Goal: Communication & Community: Answer question/provide support

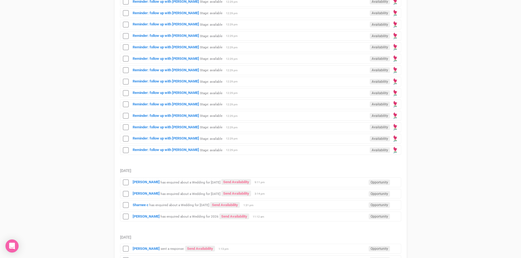
scroll to position [547, 0]
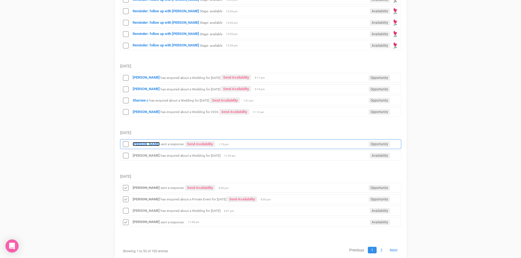
click at [138, 142] on strong "[PERSON_NAME]" at bounding box center [146, 144] width 27 height 4
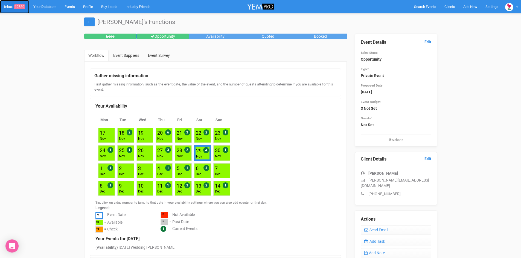
click at [17, 5] on span "12530" at bounding box center [19, 6] width 11 height 5
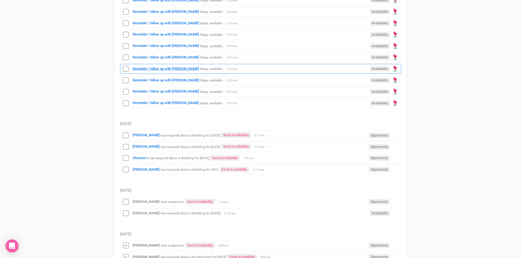
scroll to position [519, 0]
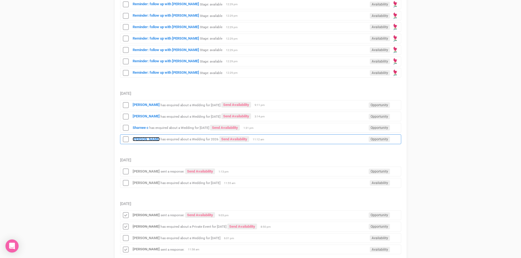
click at [141, 139] on strong "[PERSON_NAME]" at bounding box center [146, 139] width 27 height 4
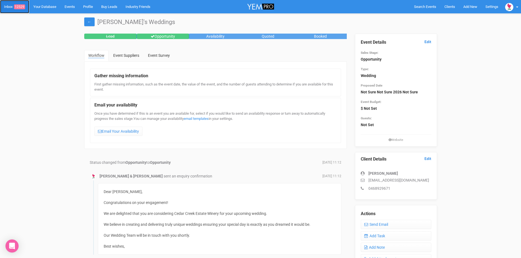
click at [20, 6] on span "12529" at bounding box center [19, 6] width 11 height 5
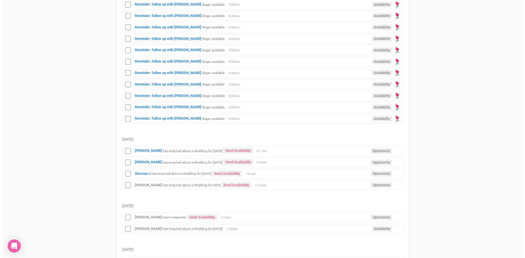
scroll to position [519, 0]
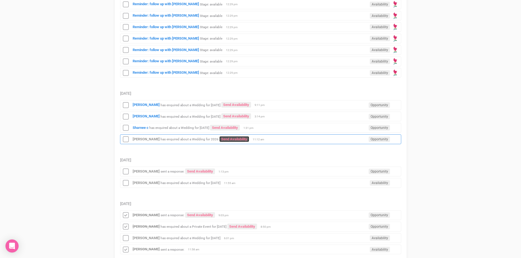
click at [226, 137] on link "Send Availability" at bounding box center [234, 139] width 30 height 6
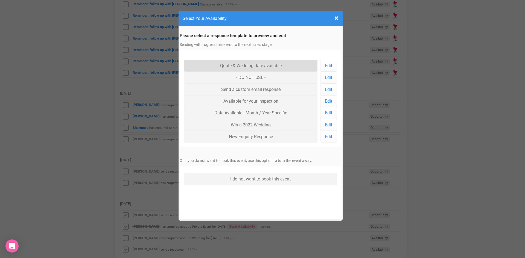
click at [235, 62] on link "Quote & Wedding date available" at bounding box center [251, 66] width 134 height 12
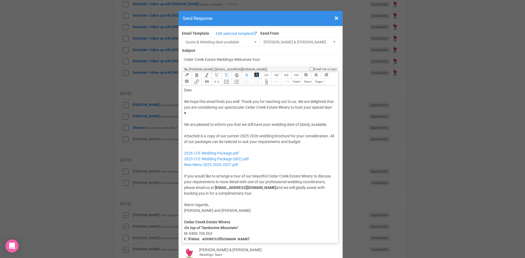
click at [205, 87] on div "Dear" at bounding box center [259, 90] width 151 height 6
click at [262, 107] on div "We hope this email finds you well. Thank you for reaching out to us. We are del…" at bounding box center [259, 113] width 151 height 29
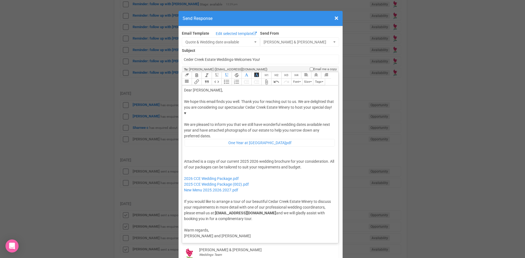
click at [248, 159] on div "Attached is a copy of our current 2025 2026 wedding brochure for your considera…" at bounding box center [259, 190] width 151 height 63
click at [280, 159] on div "Attached is a copy of our current 2026 wedding brochure for your consideration.…" at bounding box center [259, 190] width 151 height 63
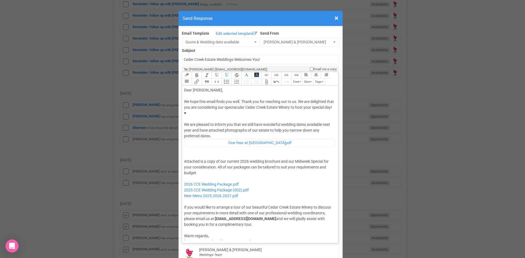
click at [201, 159] on div "Attached is a copy of our current 2026 wedding brochure and our Midweek Special…" at bounding box center [259, 193] width 151 height 69
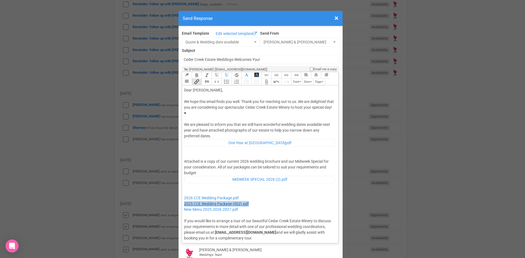
drag, startPoint x: 251, startPoint y: 185, endPoint x: 182, endPoint y: 186, distance: 69.5
click at [184, 186] on div "Attached is a copy of our current 2026 wedding brochure and our Midweek Special…" at bounding box center [259, 200] width 151 height 83
type trix-editor "<div>Dear Ashlee,</div><div><strong>&nbsp;</strong></div><div>We hope this emai…"
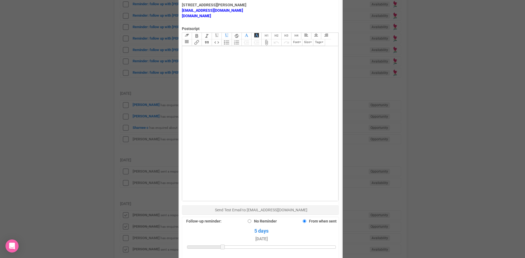
scroll to position [328, 0]
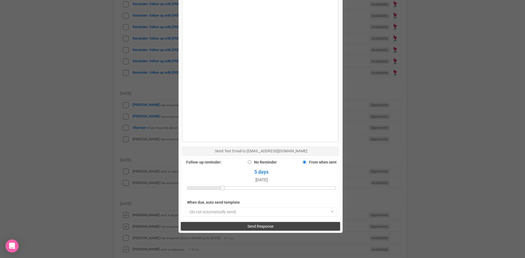
click at [247, 224] on span "Send Response" at bounding box center [260, 226] width 26 height 4
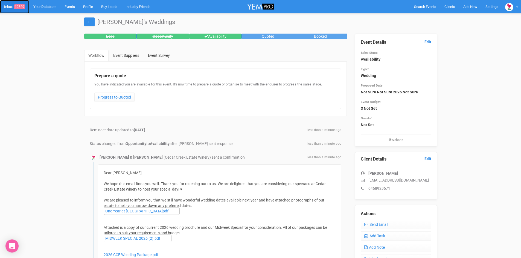
click at [21, 5] on span "12529" at bounding box center [19, 6] width 11 height 5
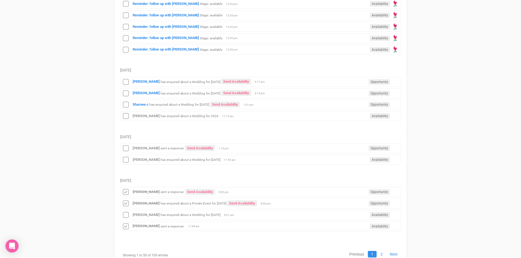
scroll to position [565, 0]
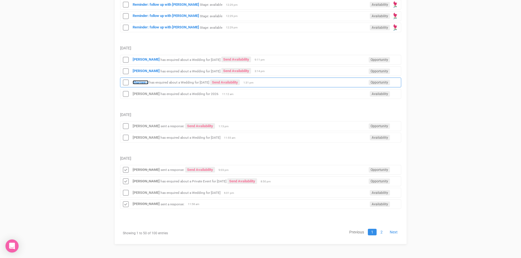
click at [137, 81] on strong "Sharnee c" at bounding box center [141, 82] width 16 height 4
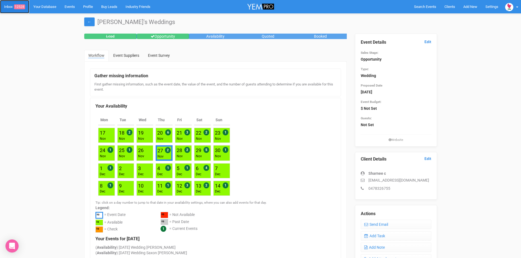
click at [22, 5] on span "12528" at bounding box center [19, 6] width 11 height 5
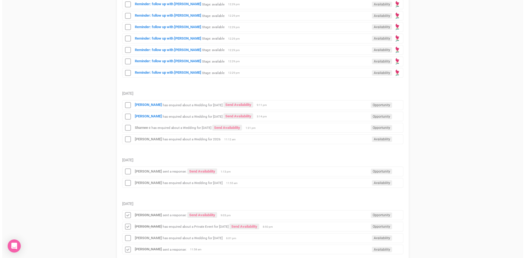
scroll to position [565, 0]
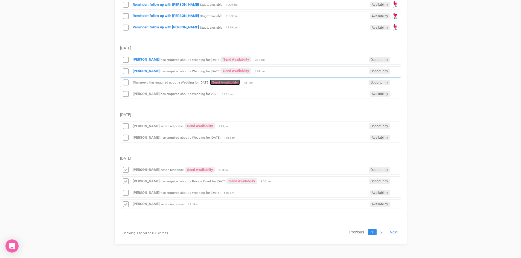
click at [240, 81] on link "Send Availability" at bounding box center [225, 83] width 30 height 6
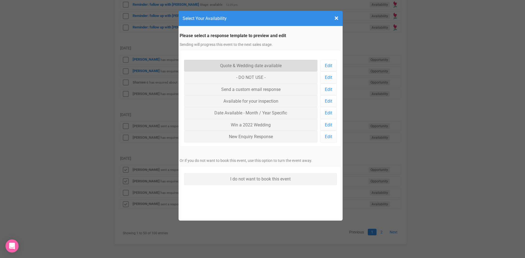
click at [235, 63] on link "Quote & Wedding date available" at bounding box center [251, 66] width 134 height 12
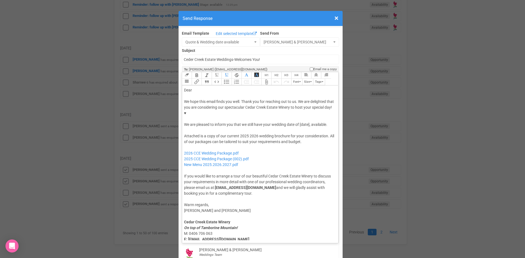
click at [196, 87] on div "Dear" at bounding box center [259, 90] width 151 height 6
click at [298, 106] on div "We hope this email finds you well. Thank you for reaching out to us. We are del…" at bounding box center [259, 113] width 151 height 29
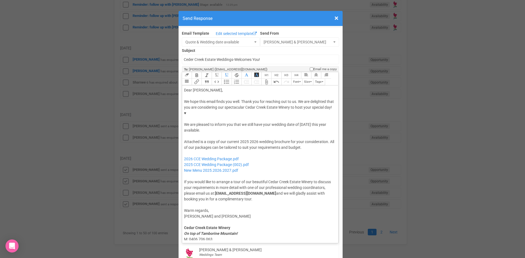
click at [256, 139] on div "Attached is a copy of our current 2025 2026 wedding brochure for your considera…" at bounding box center [259, 170] width 151 height 63
click at [279, 139] on div "Attached is a copy of our current 2025 wedding brochure for your consideration.…" at bounding box center [259, 170] width 151 height 63
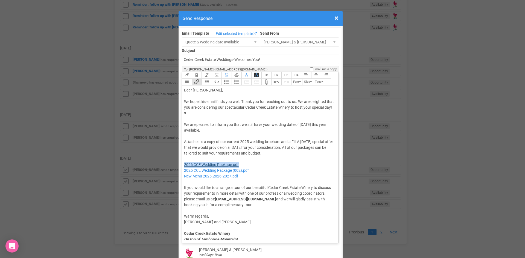
drag, startPoint x: 241, startPoint y: 148, endPoint x: 182, endPoint y: 145, distance: 59.6
click at [184, 145] on div "Attached is a copy of our current 2025 wedding brochure and a Fill A Friday spe…" at bounding box center [259, 173] width 151 height 69
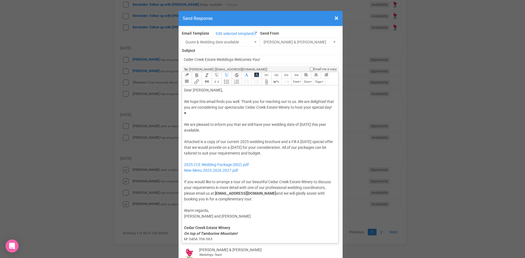
click at [277, 139] on div "Attached is a copy of our current 2025 wedding brochure and a Fill A Friday spe…" at bounding box center [259, 170] width 151 height 63
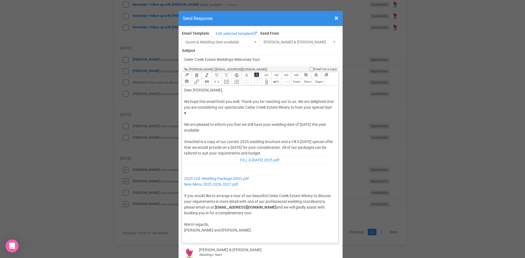
click at [276, 139] on div "Attached is a copy of our current 2025 wedding brochure and a Fill A Friday spe…" at bounding box center [259, 177] width 151 height 77
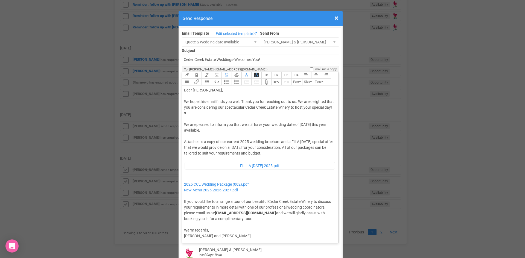
click at [185, 159] on div "Attached is a copy of our current 2025 wedding brochure and a Fill A Friday spe…" at bounding box center [259, 180] width 151 height 83
type trix-editor "<div>Dear Sharnee,</div><div><strong>&nbsp;</strong></div><div>We hope this ema…"
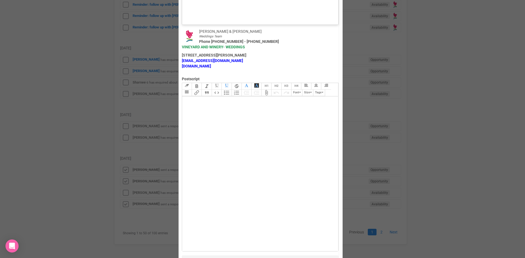
scroll to position [379, 0]
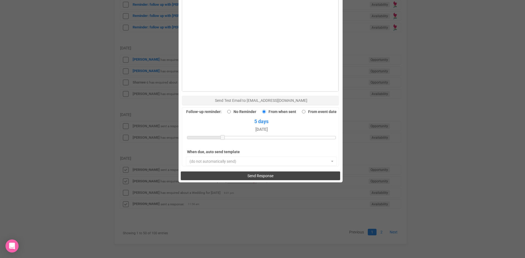
click at [242, 172] on button "Send Response" at bounding box center [260, 176] width 159 height 9
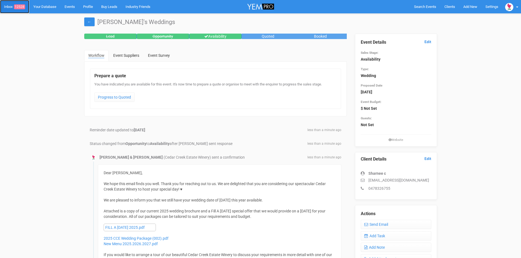
click at [22, 5] on span "12528" at bounding box center [19, 6] width 11 height 5
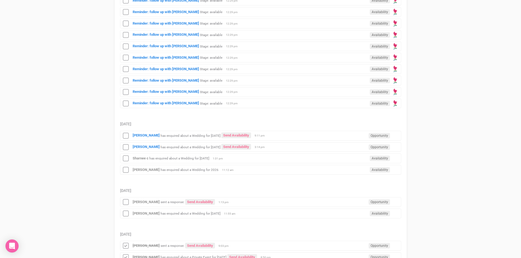
scroll to position [547, 0]
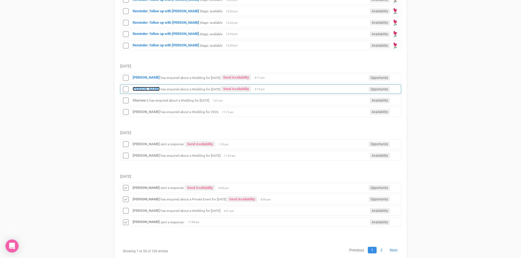
click at [144, 88] on strong "[PERSON_NAME]" at bounding box center [146, 89] width 27 height 4
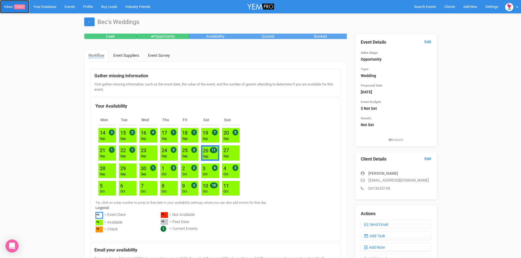
click at [19, 4] on link "Inbox 12527" at bounding box center [14, 6] width 29 height 13
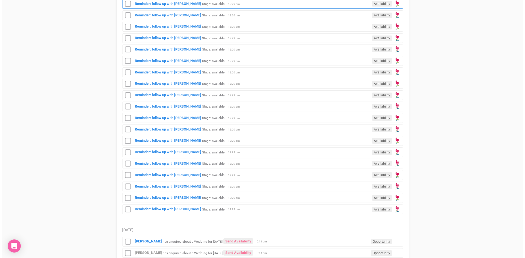
scroll to position [519, 0]
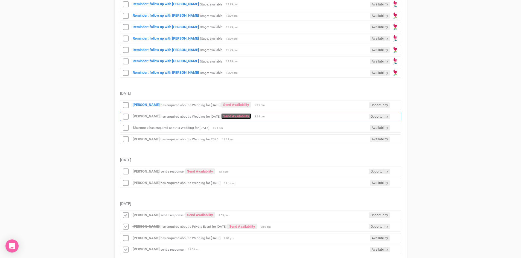
click at [242, 115] on link "Send Availability" at bounding box center [236, 116] width 30 height 6
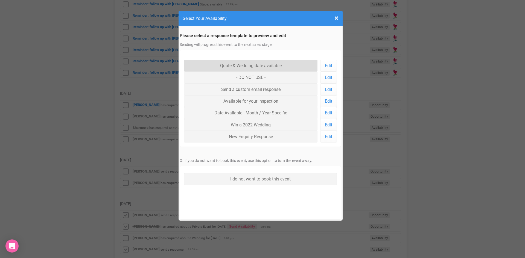
click at [231, 63] on link "Quote & Wedding date available" at bounding box center [251, 66] width 134 height 12
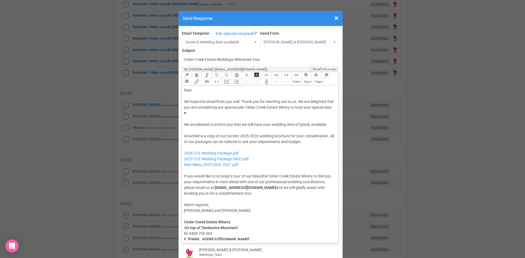
click at [199, 87] on div "Dear" at bounding box center [259, 90] width 151 height 6
click at [317, 99] on div "We hope this email finds you well. Thank you for reaching out to us. We are del…" at bounding box center [259, 113] width 151 height 29
click at [262, 107] on div "We hope this email finds you well. Thank you for reaching out to us. We are del…" at bounding box center [259, 113] width 151 height 29
click at [247, 133] on div "Attached is a copy of our current 2025 2026 wedding brochure for your considera…" at bounding box center [259, 164] width 151 height 63
drag, startPoint x: 252, startPoint y: 146, endPoint x: 182, endPoint y: 149, distance: 70.3
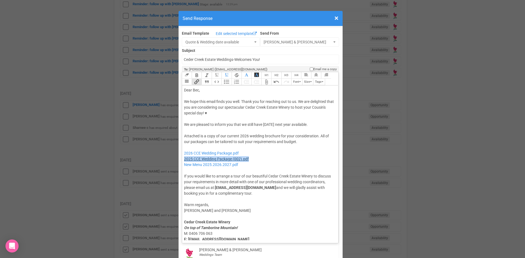
click at [184, 149] on div "Attached is a copy of our current 2026 wedding brochure for your consideration.…" at bounding box center [259, 164] width 151 height 63
click at [300, 133] on div "Attached is a copy of our current 2026 wedding brochure for your consideration.…" at bounding box center [259, 164] width 151 height 63
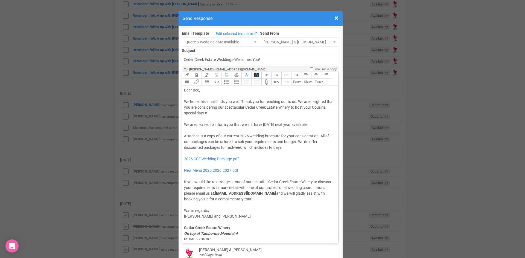
type trix-editor "<div>Dear Bec,</div><div><strong>&nbsp;</strong></div><div>We hope this email f…"
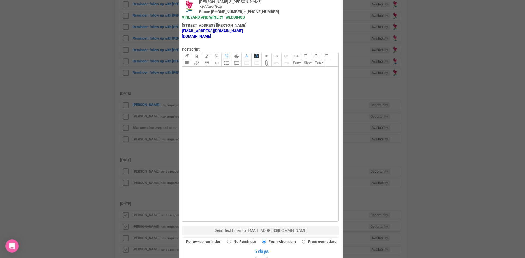
scroll to position [355, 0]
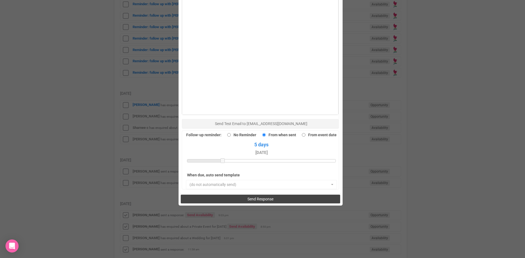
click at [241, 195] on button "Send Response" at bounding box center [260, 199] width 159 height 9
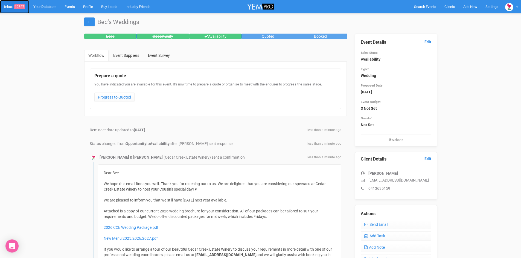
click at [22, 7] on span "12527" at bounding box center [19, 6] width 11 height 5
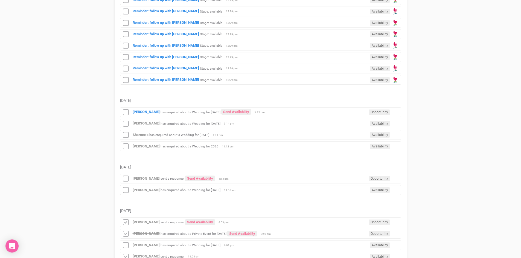
scroll to position [519, 0]
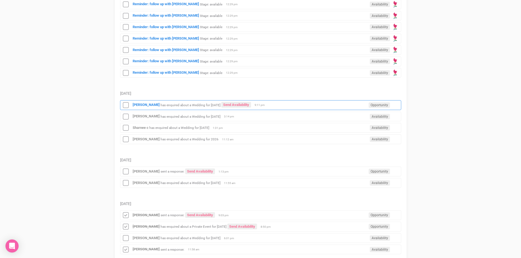
click at [141, 102] on div "Ashleigh Wilson has enquired about a Wedding for 29th May 2027 Send Availabilit…" at bounding box center [260, 105] width 281 height 10
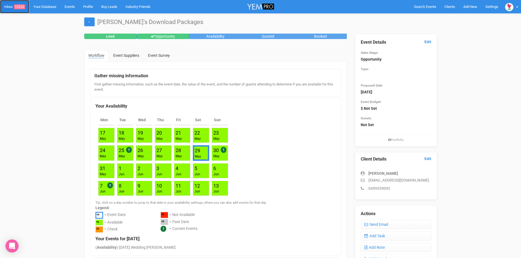
click at [22, 4] on link "Inbox 12526" at bounding box center [14, 6] width 29 height 13
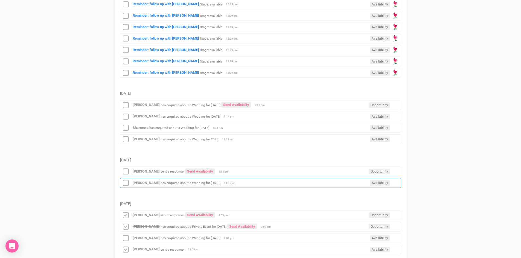
scroll to position [547, 0]
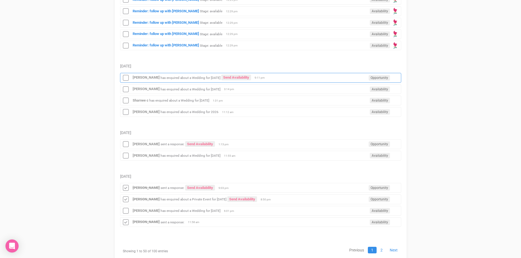
click at [245, 74] on div "Ashleigh Wilson has enquired about a Wedding for 29th May 2027 Send Availabilit…" at bounding box center [260, 78] width 281 height 10
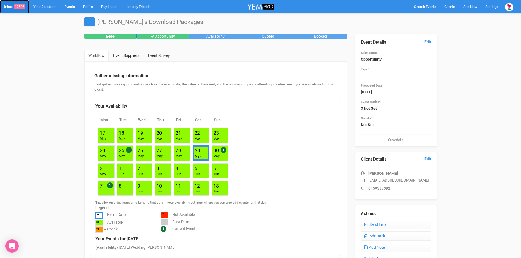
click at [21, 6] on span "12526" at bounding box center [19, 6] width 11 height 5
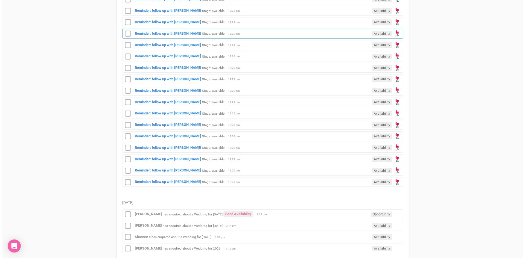
scroll to position [565, 0]
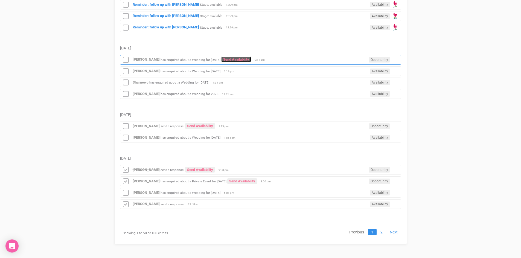
click at [241, 57] on link "Send Availability" at bounding box center [236, 60] width 30 height 6
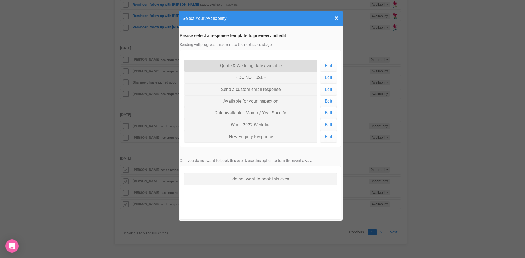
click at [230, 63] on link "Quote & Wedding date available" at bounding box center [251, 66] width 134 height 12
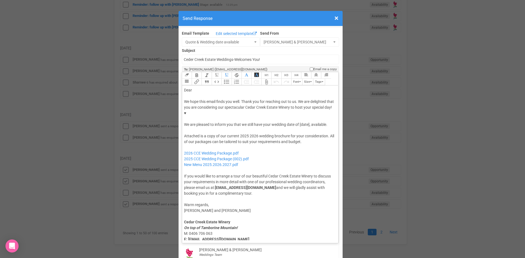
click at [199, 86] on trix-editor "Dear We hope this email finds you well. Thank you for reaching out to us. We ar…" at bounding box center [260, 163] width 156 height 155
click at [294, 107] on div "We hope this email finds you well. Thank you for reaching out to us. We are del…" at bounding box center [259, 113] width 151 height 29
click at [323, 108] on div "We hope this email finds you well. Thank you for reaching out to us. We are del…" at bounding box center [259, 113] width 151 height 29
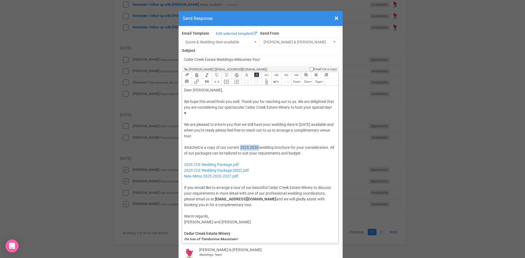
drag, startPoint x: 258, startPoint y: 131, endPoint x: 240, endPoint y: 130, distance: 17.8
click at [238, 145] on div "Attached is a copy of our current 2025 2026 wedding brochure for your considera…" at bounding box center [259, 176] width 151 height 63
click at [302, 145] on div "Attached is a copy of our current 2027 wedding brochure for your consideration.…" at bounding box center [259, 176] width 151 height 63
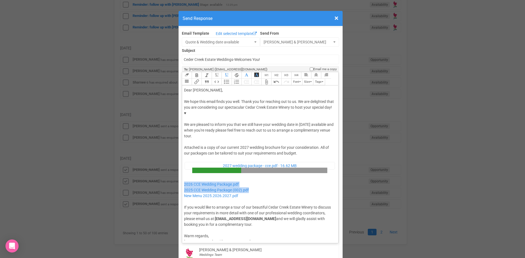
drag, startPoint x: 243, startPoint y: 171, endPoint x: 181, endPoint y: 168, distance: 61.8
click at [182, 168] on trix-editor "Dear Ashleigh, We hope this email finds you well. Thank you for reaching out to…" at bounding box center [260, 163] width 156 height 155
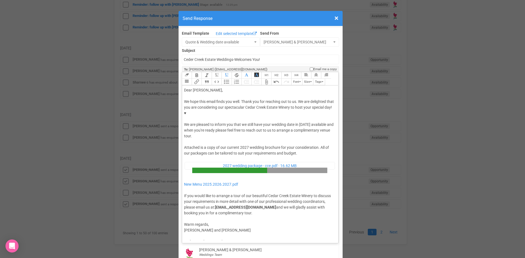
type trix-editor "<div>Dear Ashleigh,</div><div><strong>&nbsp;</strong></div><div>We hope this em…"
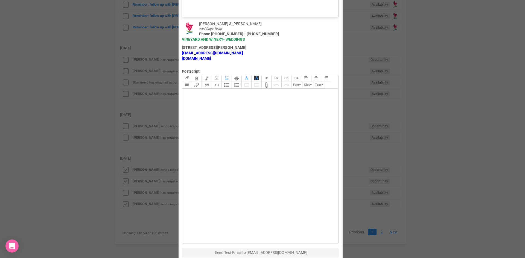
scroll to position [301, 0]
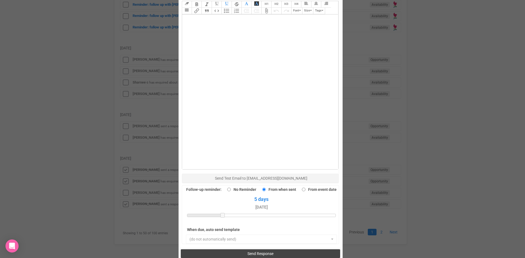
click at [247, 252] on span "Send Response" at bounding box center [260, 254] width 26 height 4
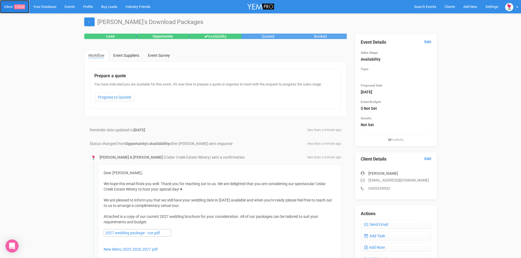
click at [22, 4] on span "12526" at bounding box center [19, 6] width 11 height 5
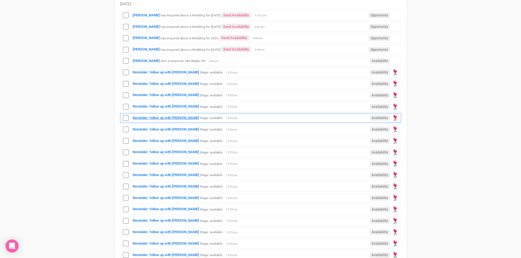
scroll to position [109, 0]
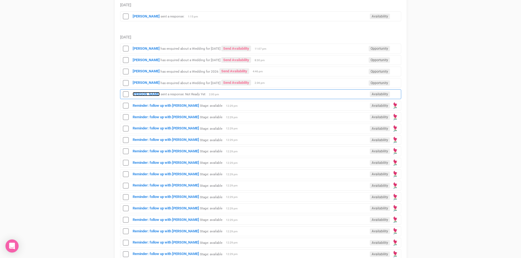
click at [150, 92] on strong "[PERSON_NAME]" at bounding box center [146, 94] width 27 height 4
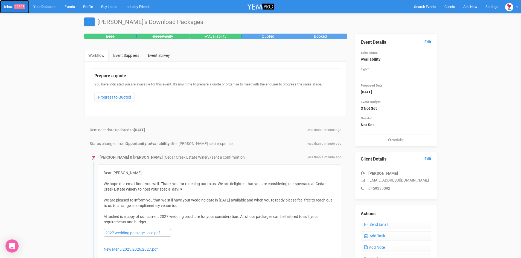
click at [18, 5] on span "12525" at bounding box center [19, 6] width 11 height 5
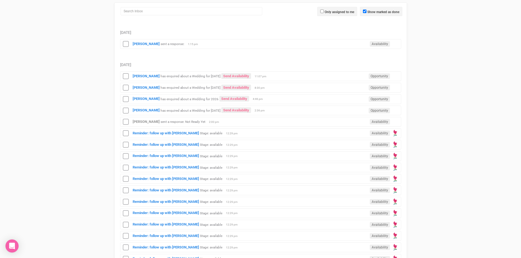
scroll to position [82, 0]
